Goal: Find specific page/section: Find specific page/section

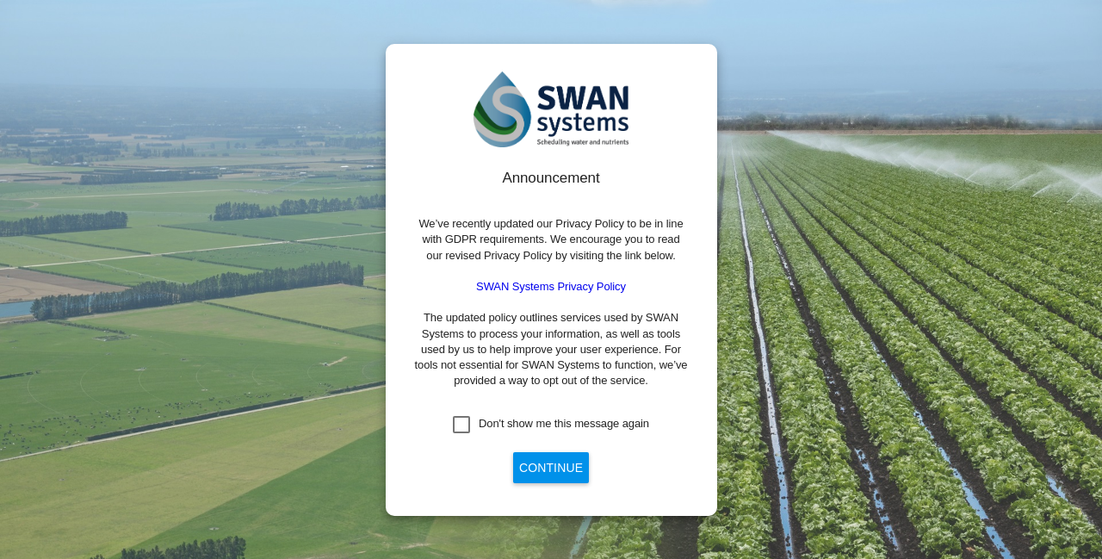
click at [545, 466] on button "Continue" at bounding box center [551, 467] width 76 height 31
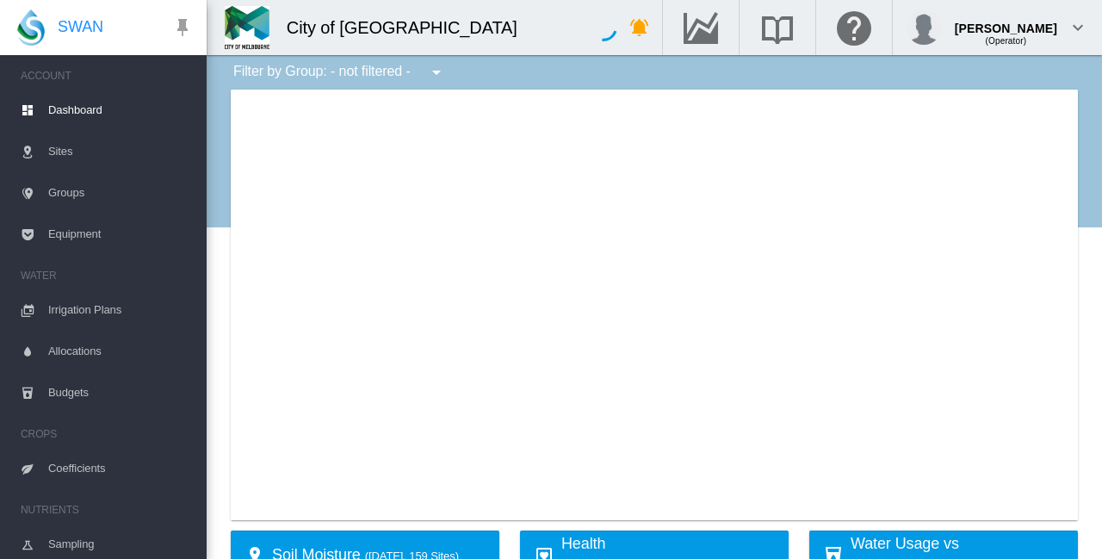
type input "**********"
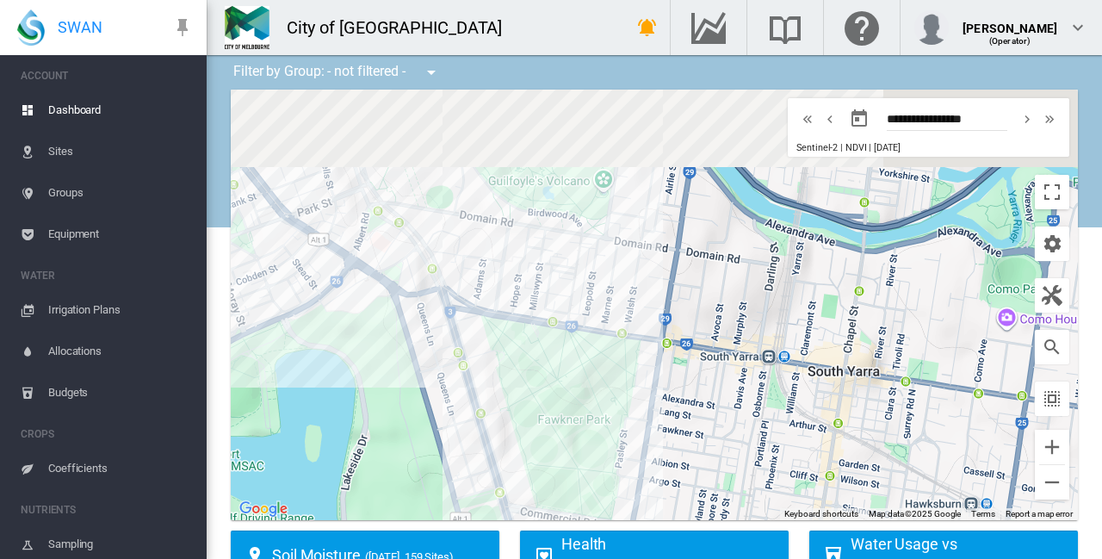
drag, startPoint x: 706, startPoint y: 182, endPoint x: 763, endPoint y: 428, distance: 252.6
click at [763, 428] on div at bounding box center [654, 305] width 847 height 430
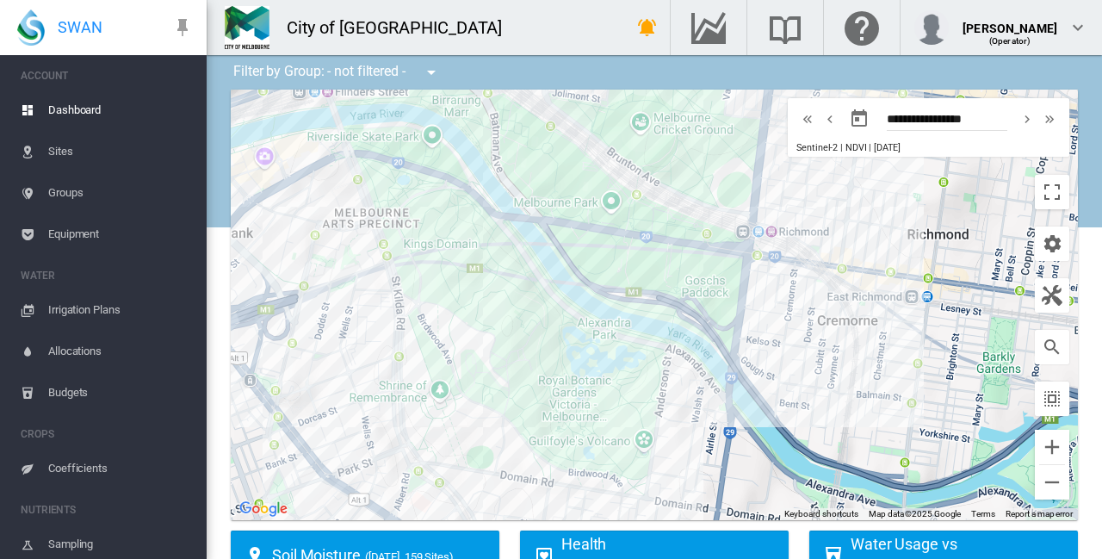
drag, startPoint x: 664, startPoint y: 212, endPoint x: 676, endPoint y: 397, distance: 185.4
click at [676, 397] on div at bounding box center [654, 305] width 847 height 430
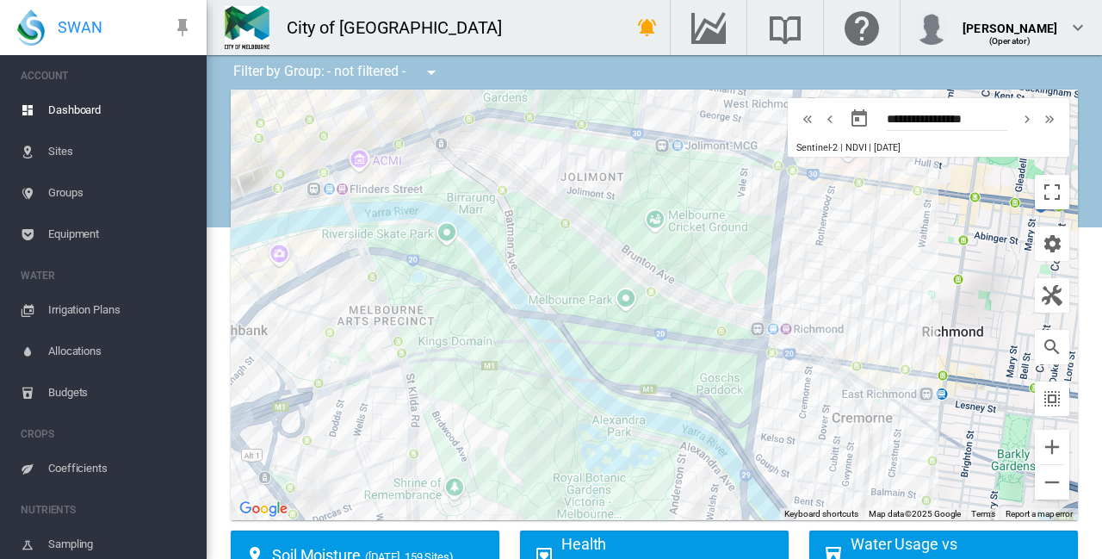
drag, startPoint x: 656, startPoint y: 225, endPoint x: 680, endPoint y: 388, distance: 165.3
click at [680, 388] on div at bounding box center [654, 305] width 847 height 430
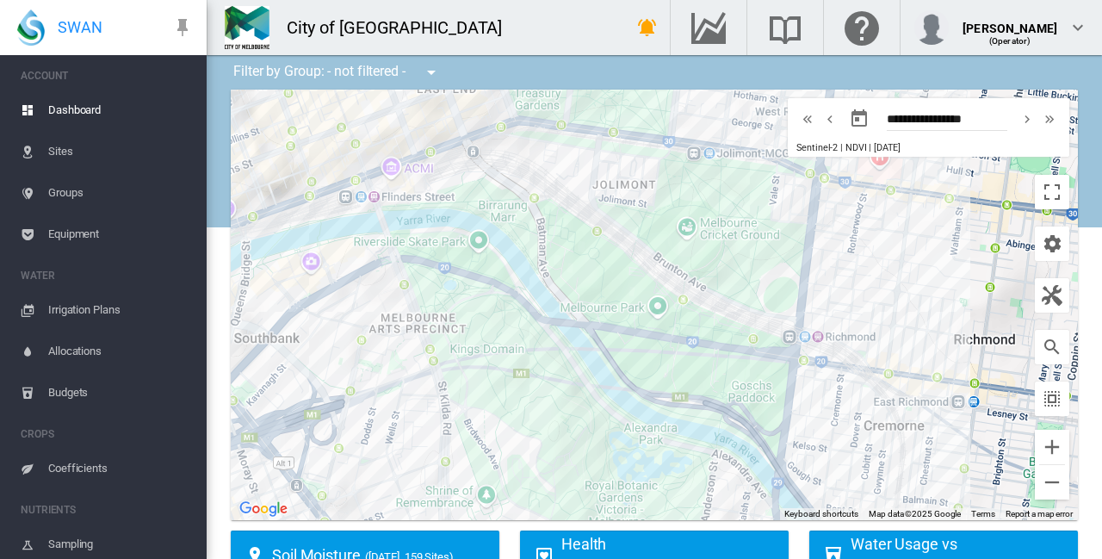
drag, startPoint x: 756, startPoint y: 314, endPoint x: 764, endPoint y: 247, distance: 67.7
click at [764, 247] on div at bounding box center [654, 305] width 847 height 430
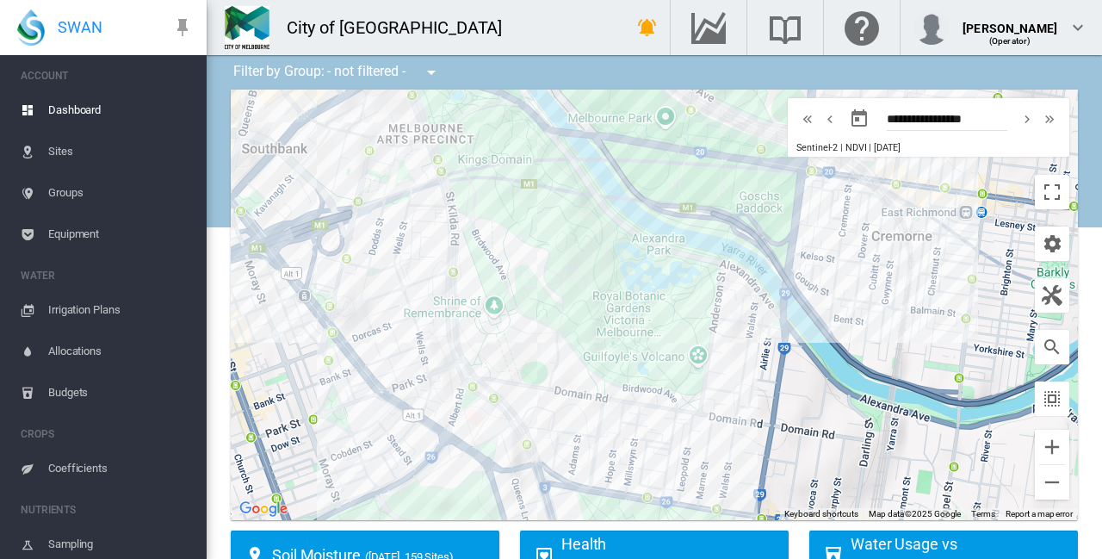
drag, startPoint x: 677, startPoint y: 374, endPoint x: 687, endPoint y: 182, distance: 193.0
click at [687, 182] on div at bounding box center [654, 305] width 847 height 430
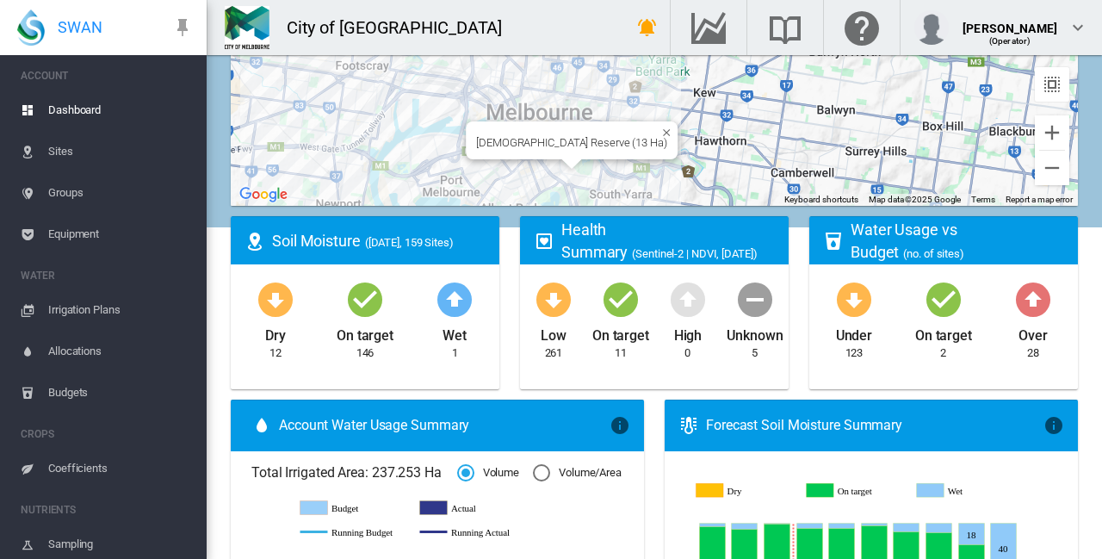
scroll to position [228, 0]
